Goal: Entertainment & Leisure: Consume media (video, audio)

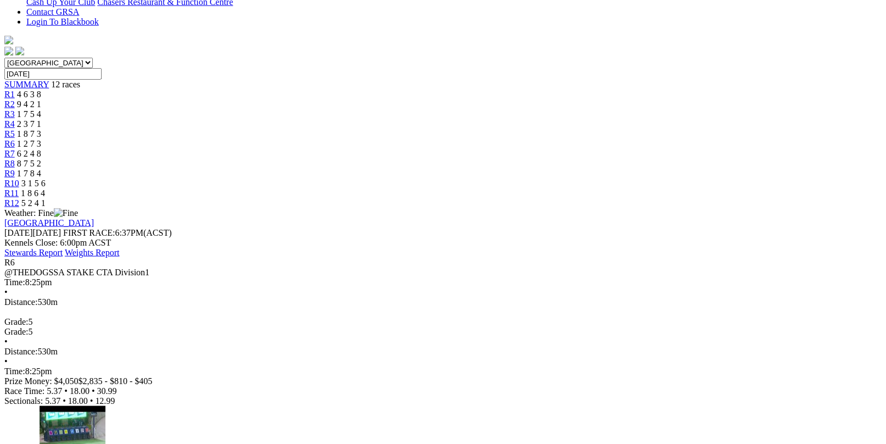
scroll to position [275, 0]
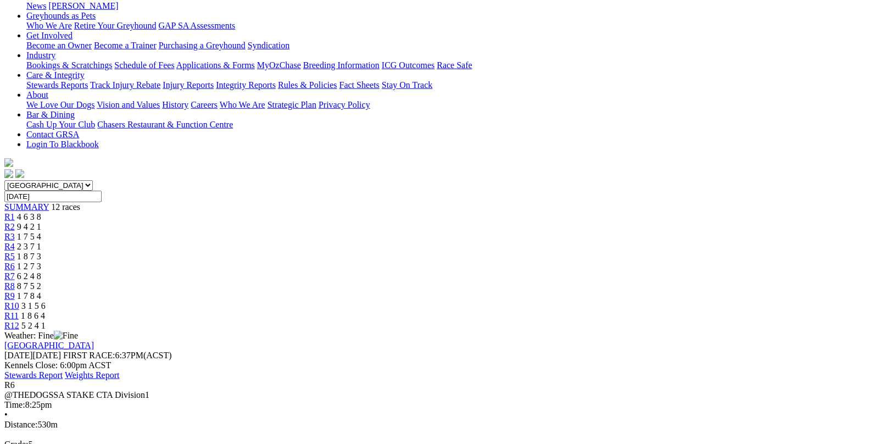
scroll to position [165, 0]
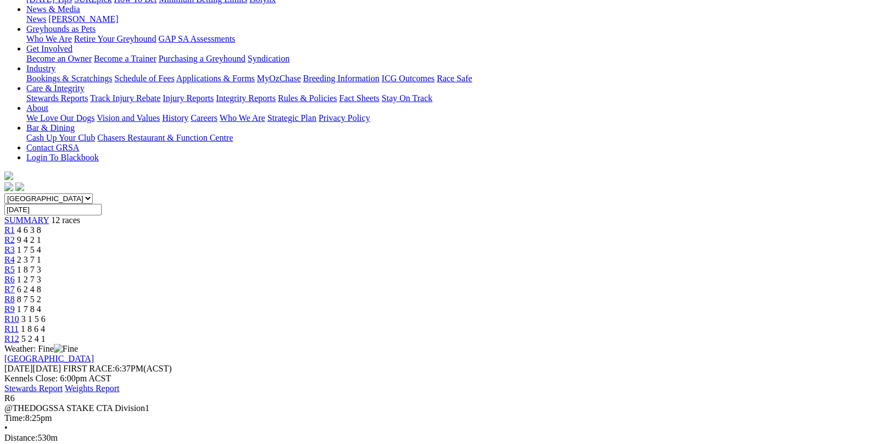
click at [15, 285] on link "R7" at bounding box center [9, 289] width 10 height 9
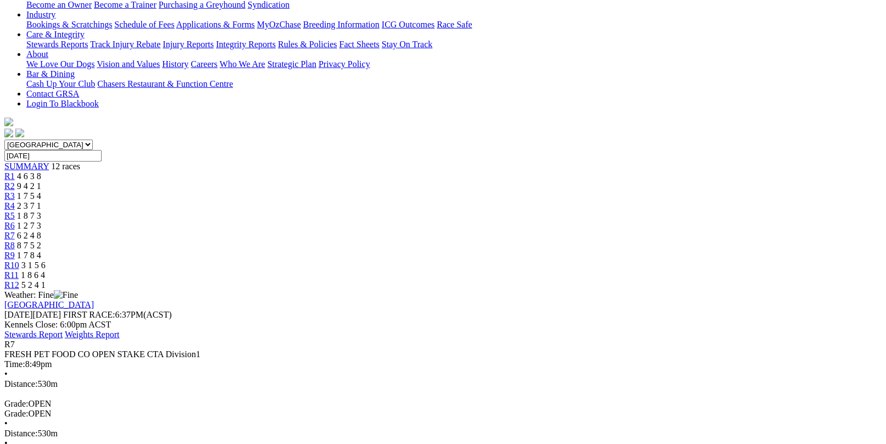
scroll to position [220, 0]
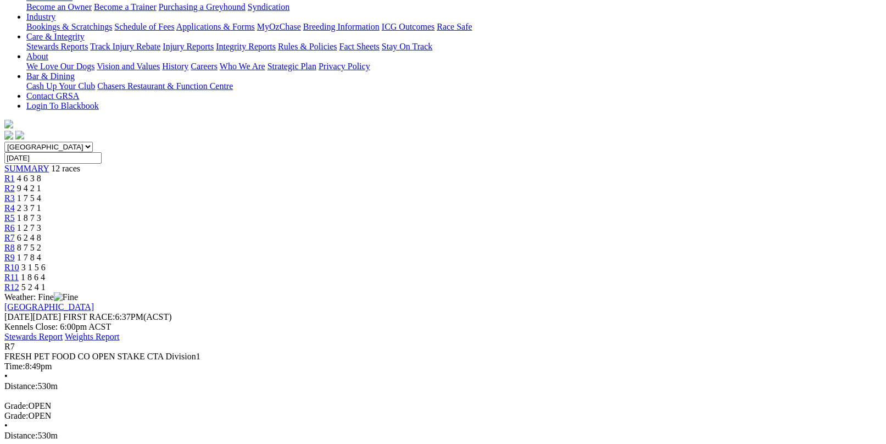
scroll to position [110, 0]
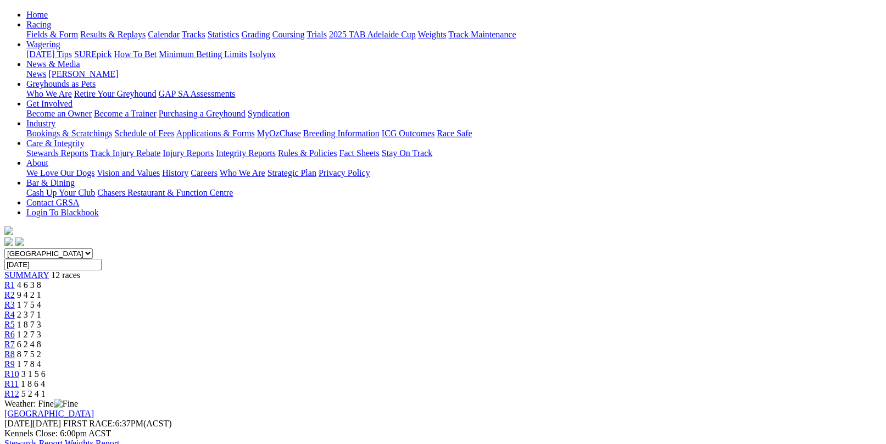
click at [555, 349] on div "R8 8 7 5 2" at bounding box center [442, 354] width 877 height 10
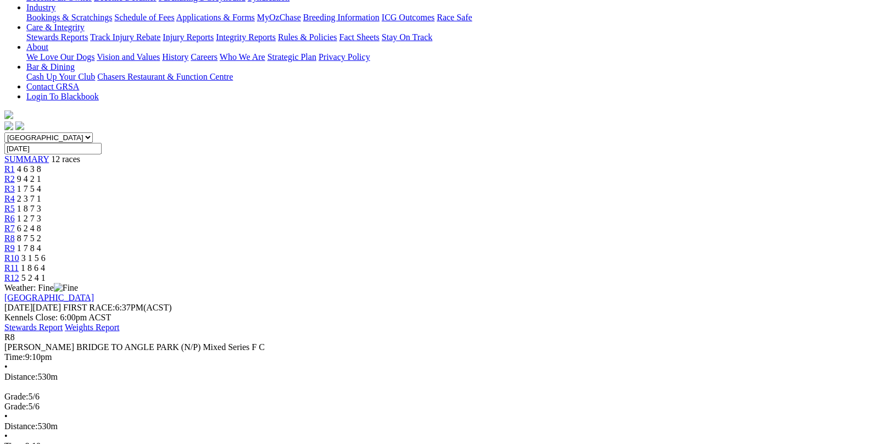
scroll to position [220, 0]
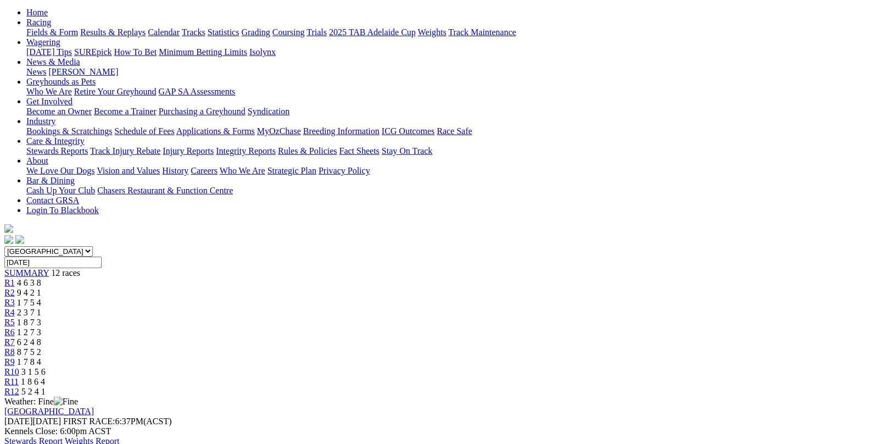
scroll to position [110, 0]
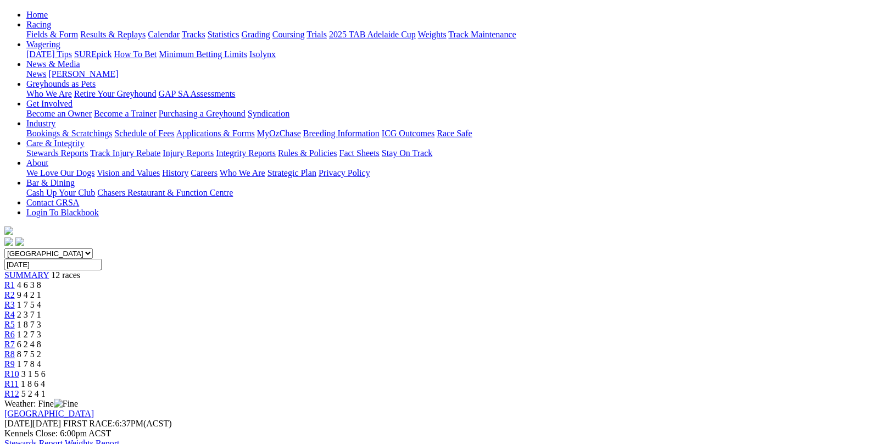
click at [45, 379] on span "1 8 6 4" at bounding box center [33, 383] width 24 height 9
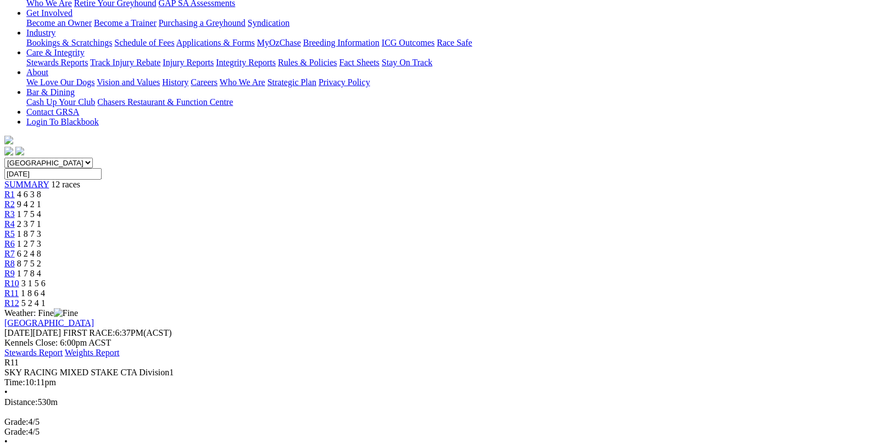
scroll to position [220, 0]
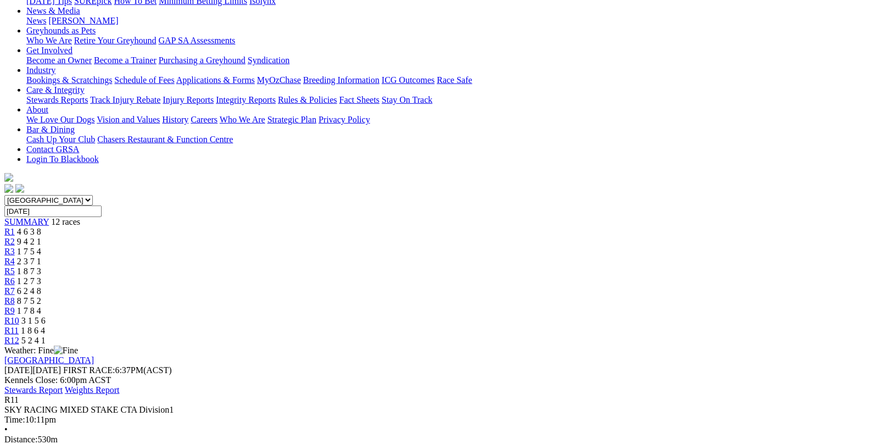
scroll to position [110, 0]
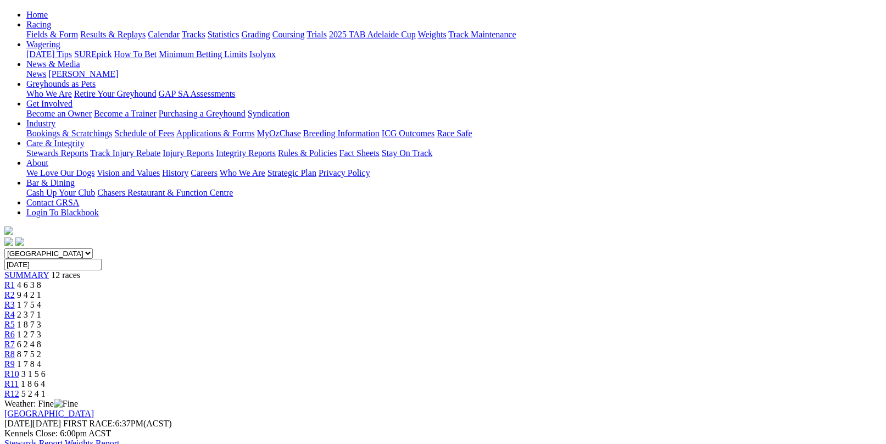
click at [19, 389] on span "R12" at bounding box center [11, 393] width 15 height 9
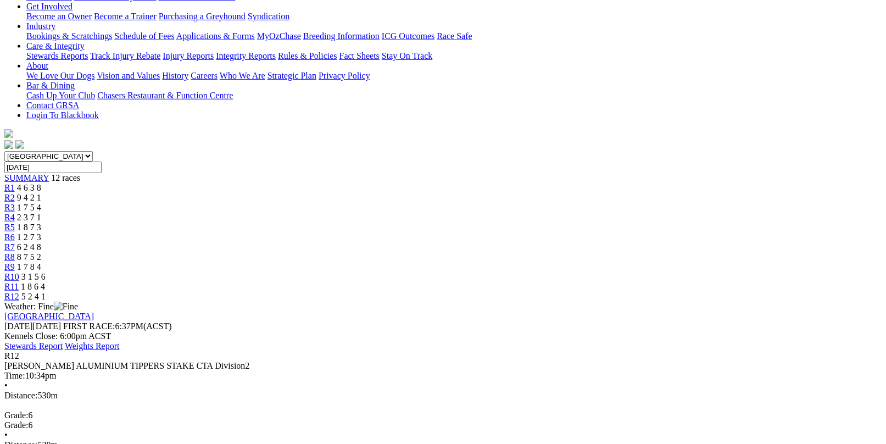
scroll to position [220, 0]
